Goal: Task Accomplishment & Management: Complete application form

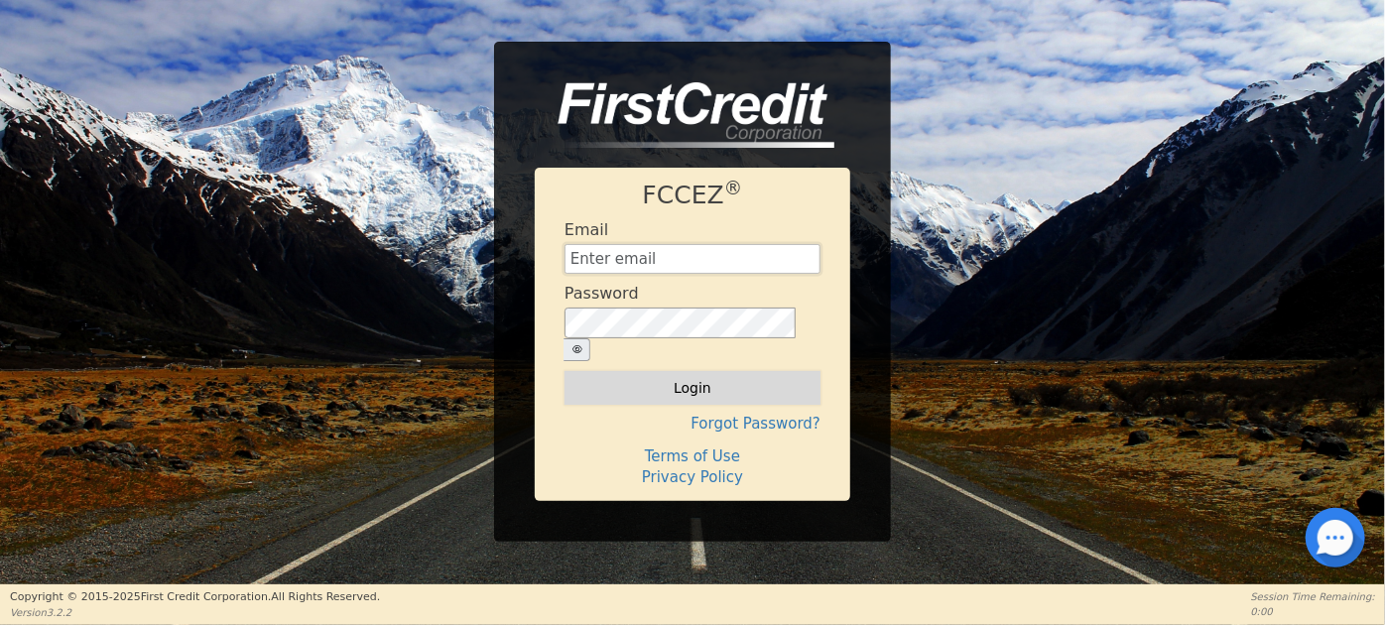
type input "[EMAIL_ADDRESS][DOMAIN_NAME]"
click at [687, 379] on button "Login" at bounding box center [693, 388] width 256 height 34
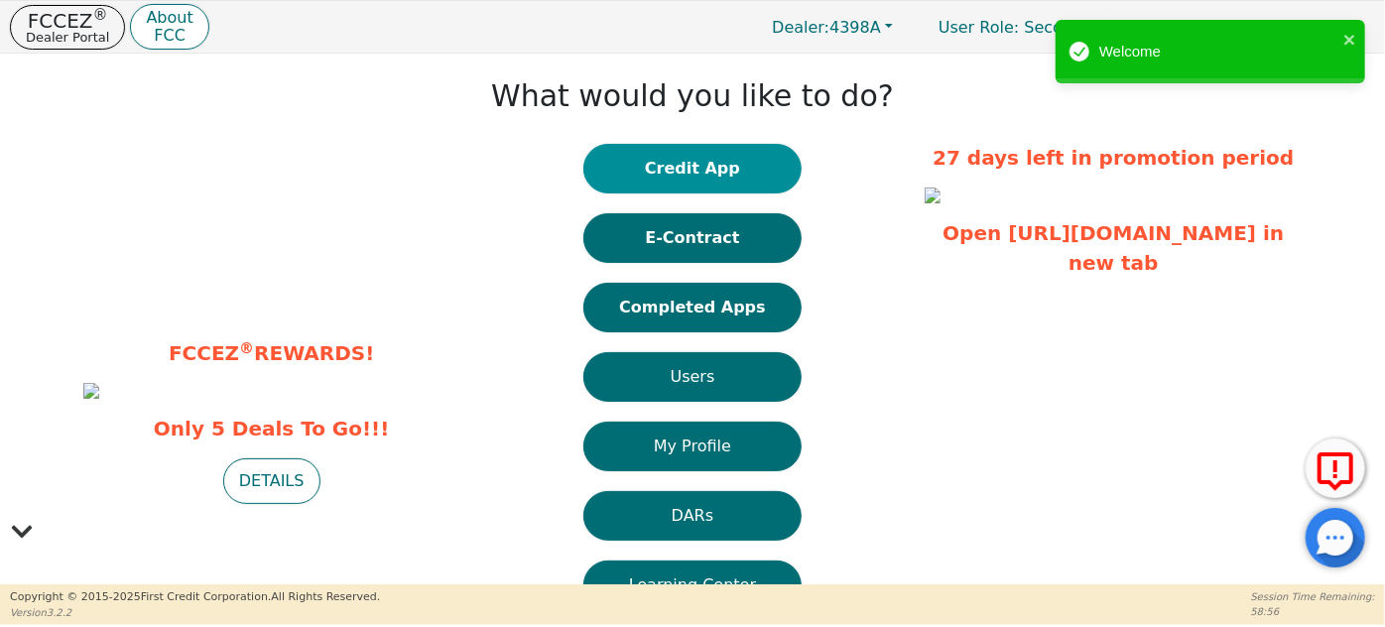
click at [675, 169] on button "Credit App" at bounding box center [693, 169] width 218 height 50
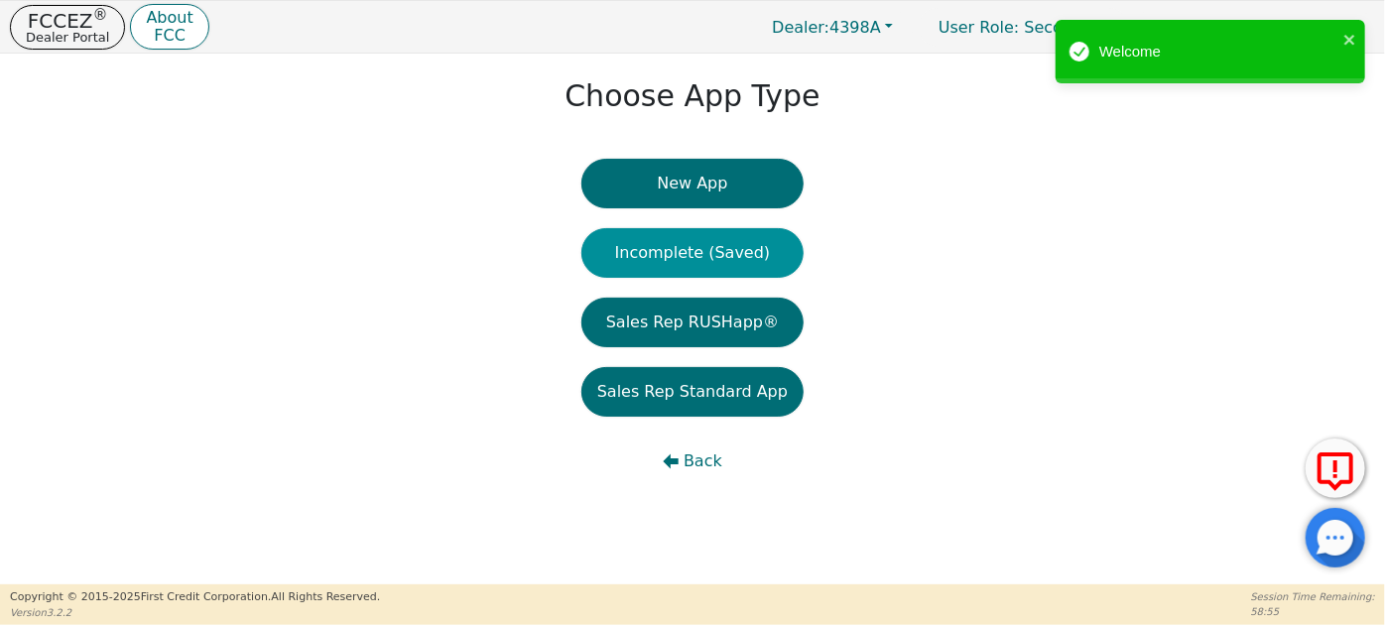
click at [701, 250] on button "Incomplete (Saved)" at bounding box center [693, 253] width 222 height 50
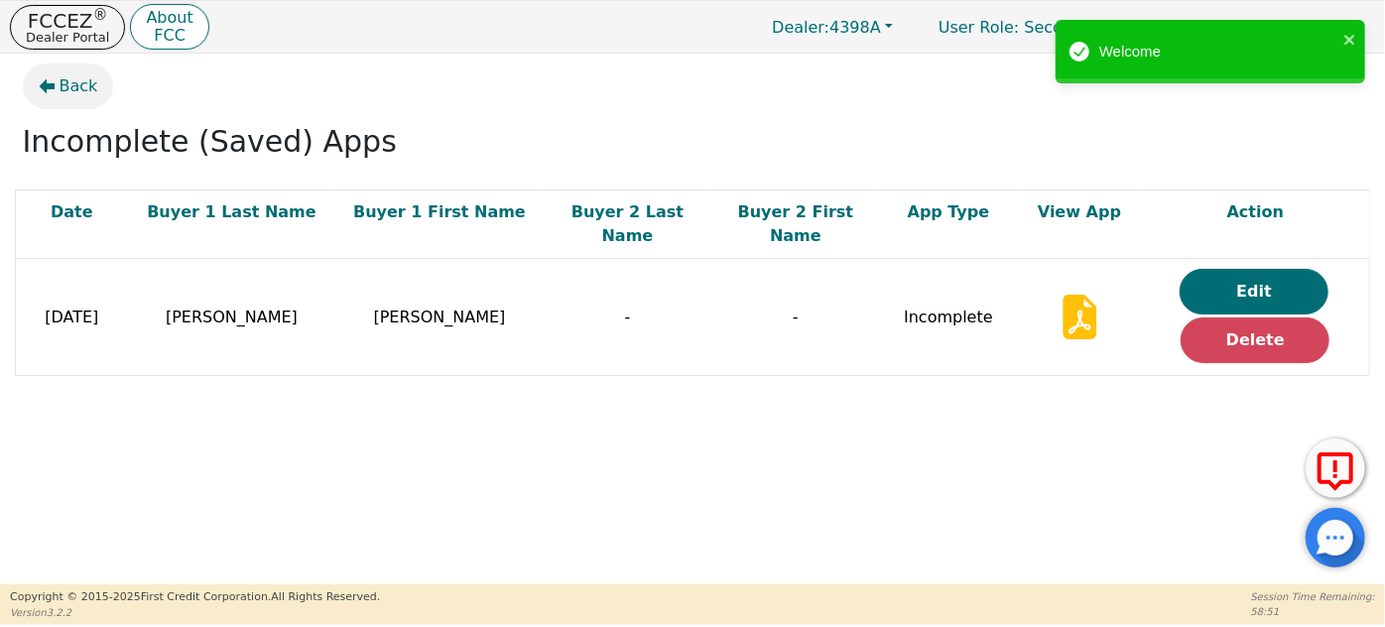
click at [66, 78] on span "Back" at bounding box center [79, 86] width 39 height 24
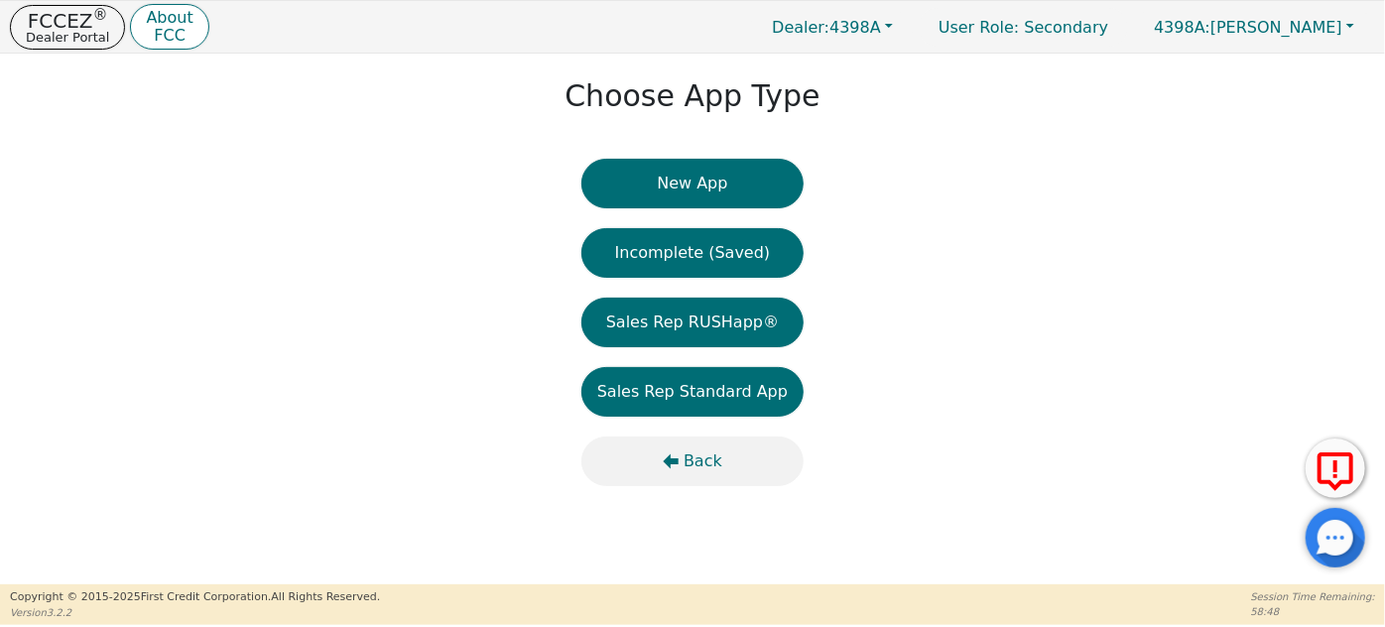
click at [692, 462] on span "Back" at bounding box center [703, 462] width 39 height 24
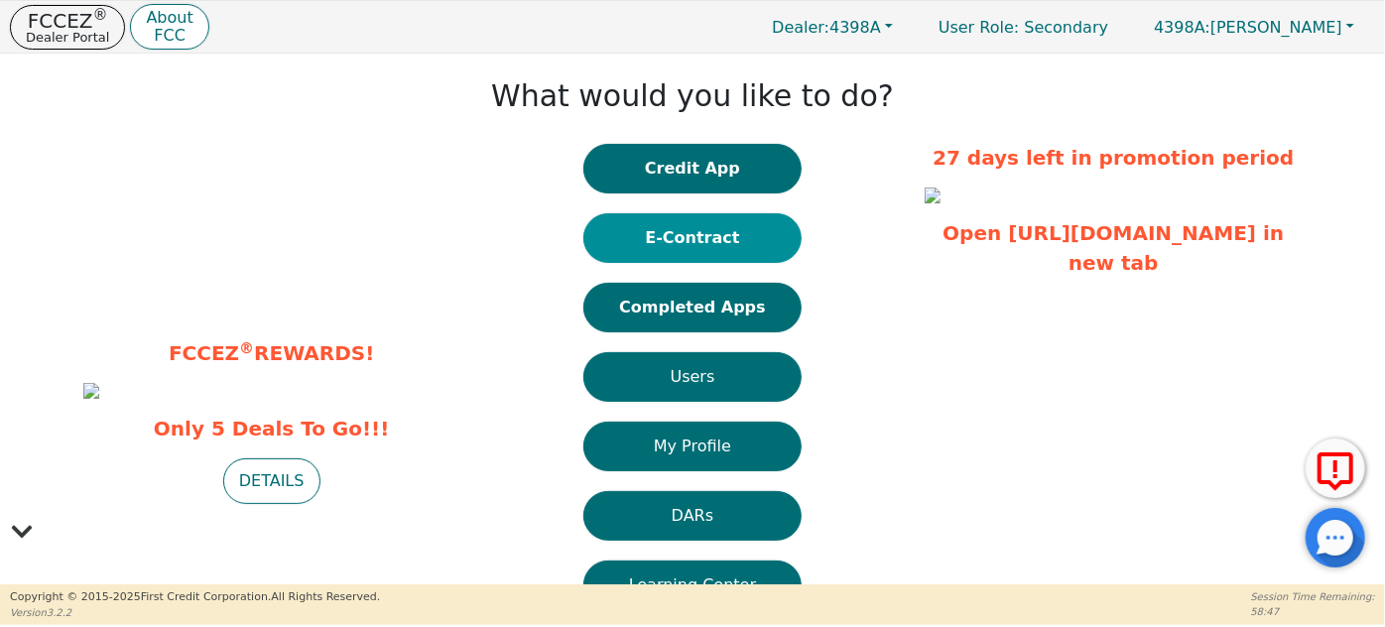
click at [693, 223] on button "E-Contract" at bounding box center [693, 238] width 218 height 50
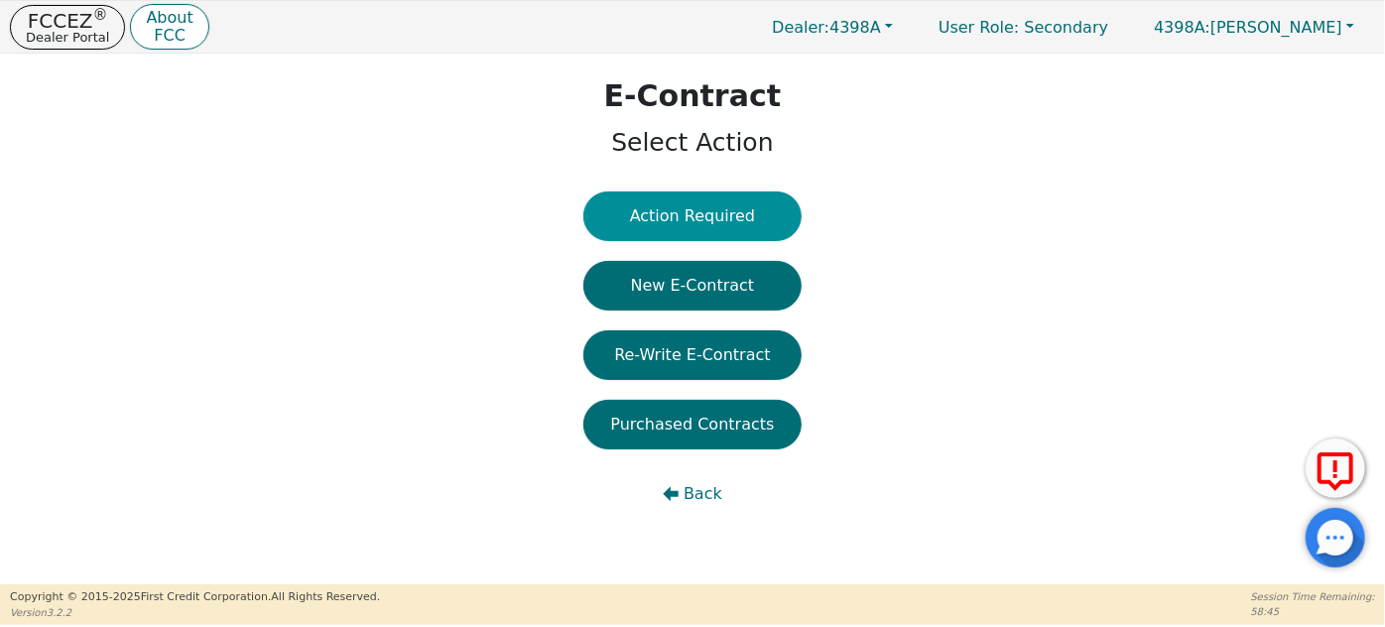
click at [697, 213] on button "Action Required" at bounding box center [693, 217] width 218 height 50
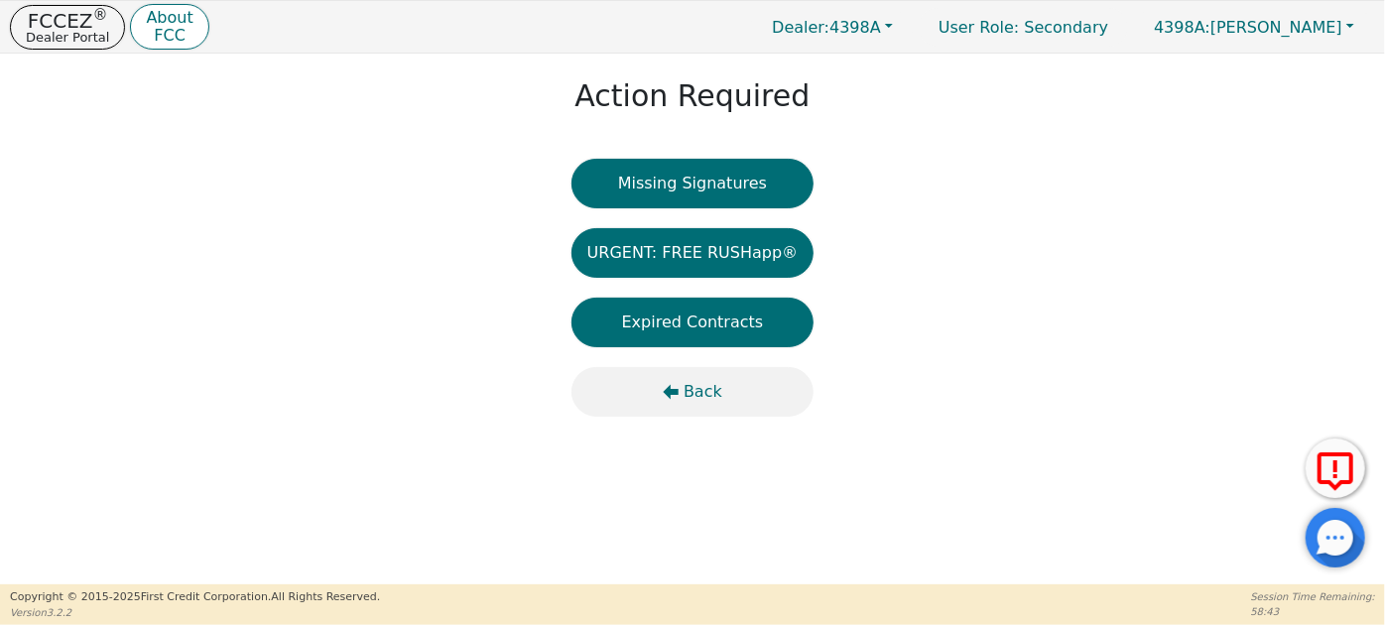
click at [688, 393] on span "Back" at bounding box center [703, 392] width 39 height 24
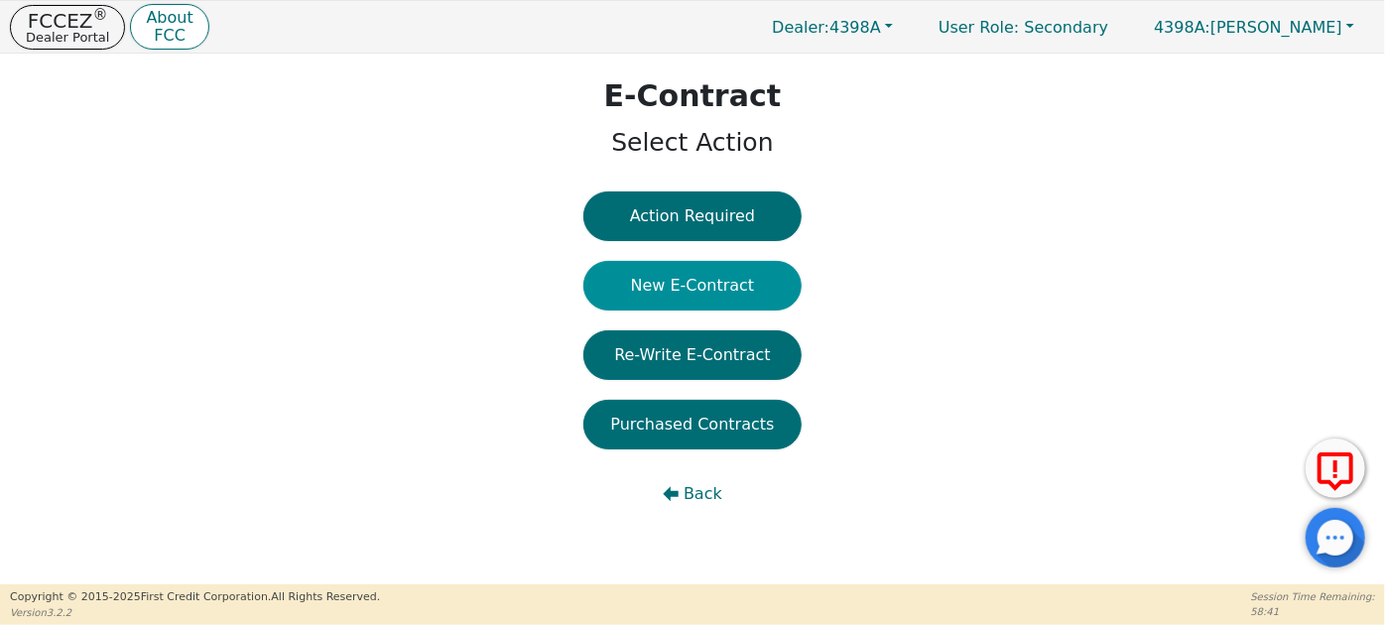
click at [679, 282] on button "New E-Contract" at bounding box center [693, 286] width 218 height 50
